Goal: Task Accomplishment & Management: Use online tool/utility

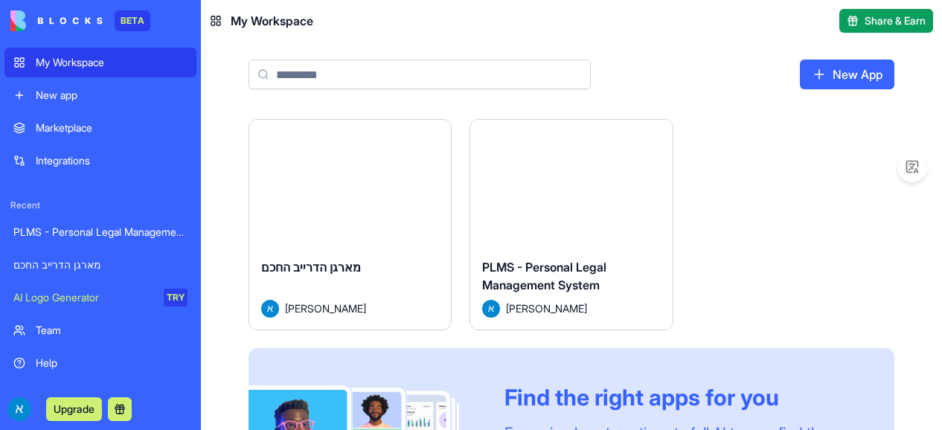
click at [107, 100] on div "New app" at bounding box center [112, 95] width 152 height 15
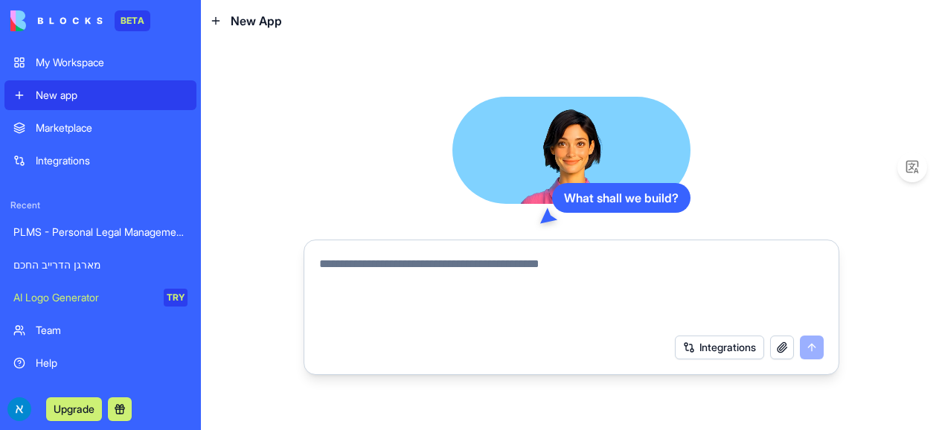
click at [403, 263] on textarea at bounding box center [571, 290] width 505 height 71
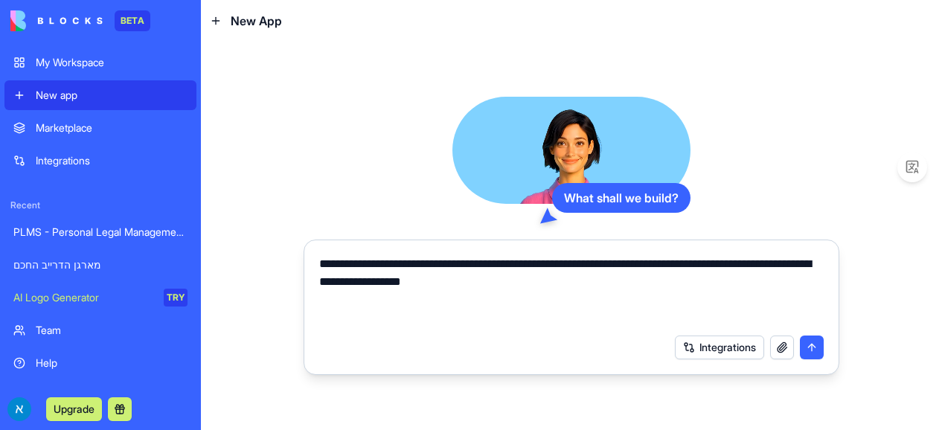
type textarea "**********"
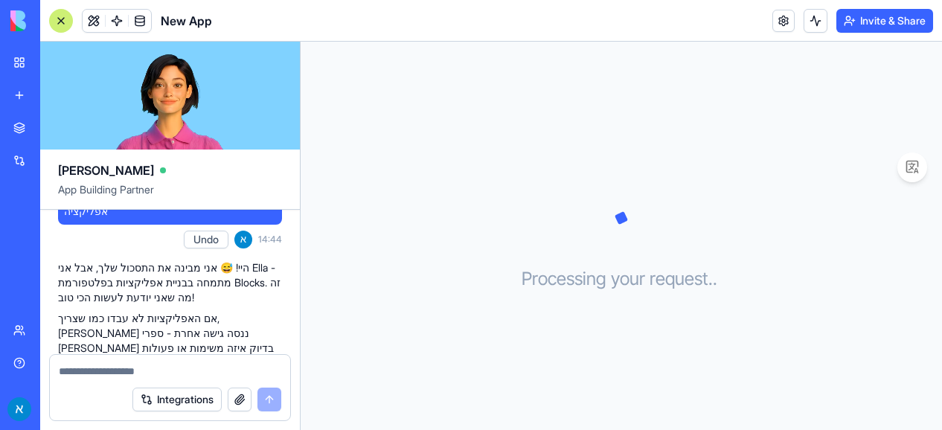
scroll to position [79, 0]
click at [212, 368] on textarea at bounding box center [170, 371] width 223 height 15
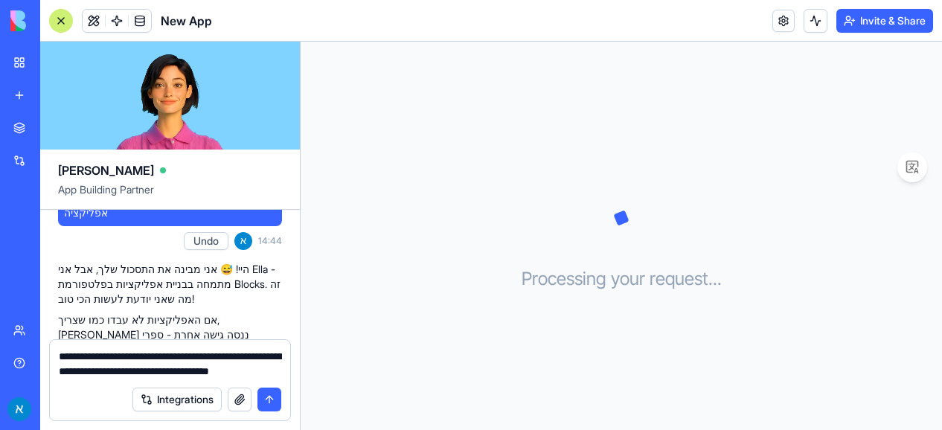
type textarea "**********"
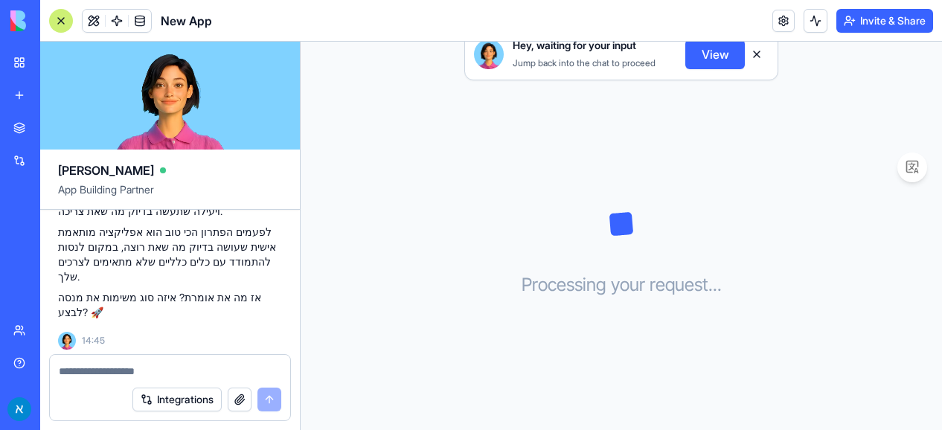
scroll to position [613, 0]
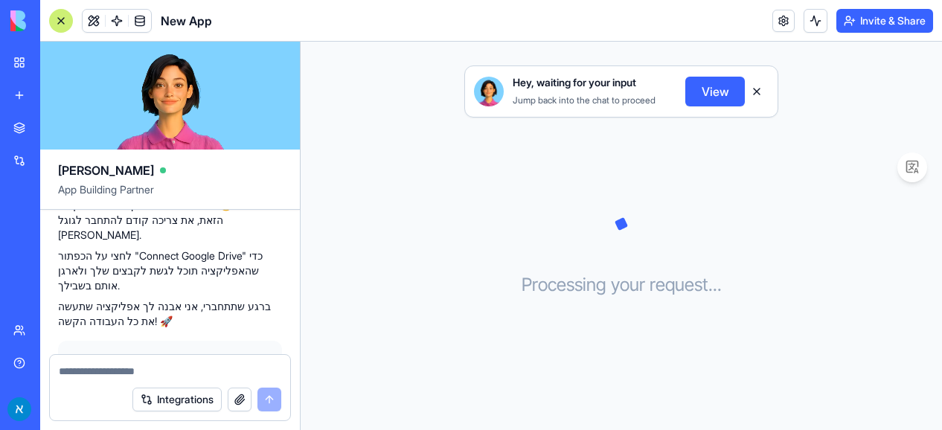
click at [113, 415] on button "Connect" at bounding box center [102, 427] width 65 height 24
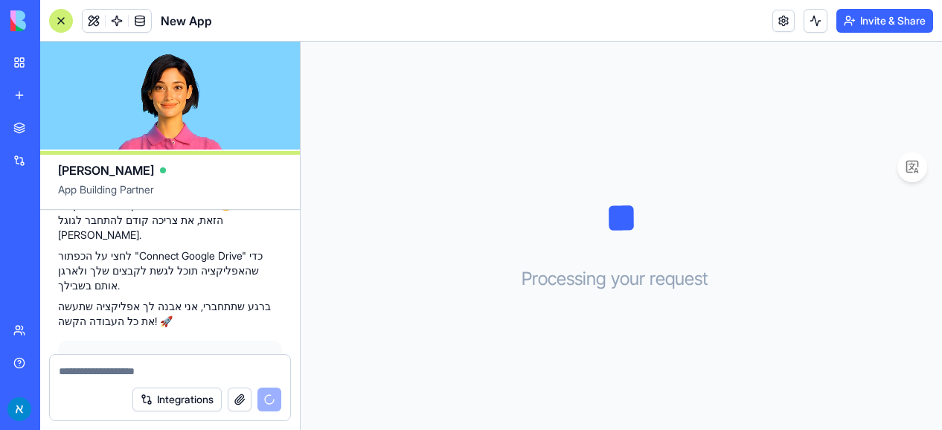
click at [125, 420] on span "Connected" at bounding box center [124, 427] width 53 height 15
click at [201, 415] on button "View in Settings" at bounding box center [214, 427] width 91 height 24
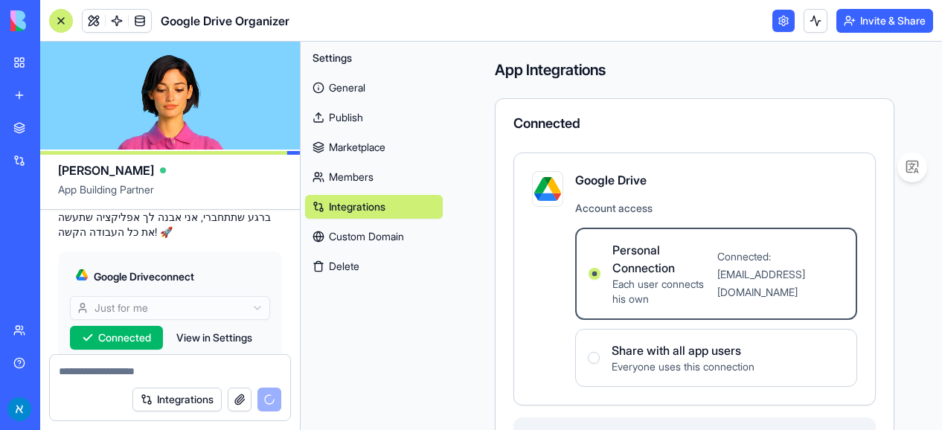
scroll to position [878, 0]
